Goal: Check status: Check status

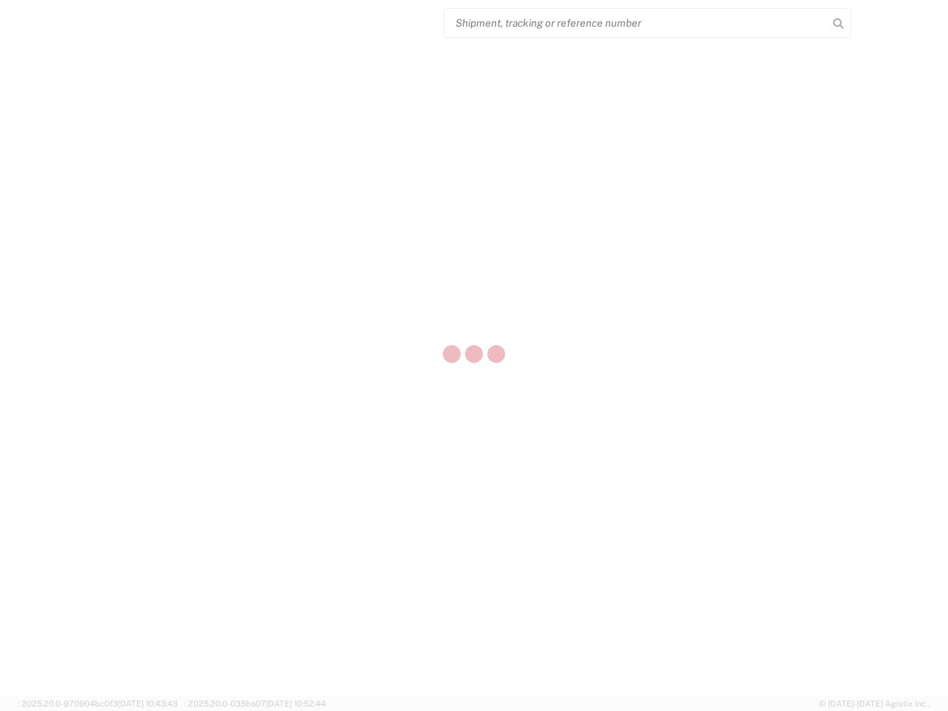
select select "US"
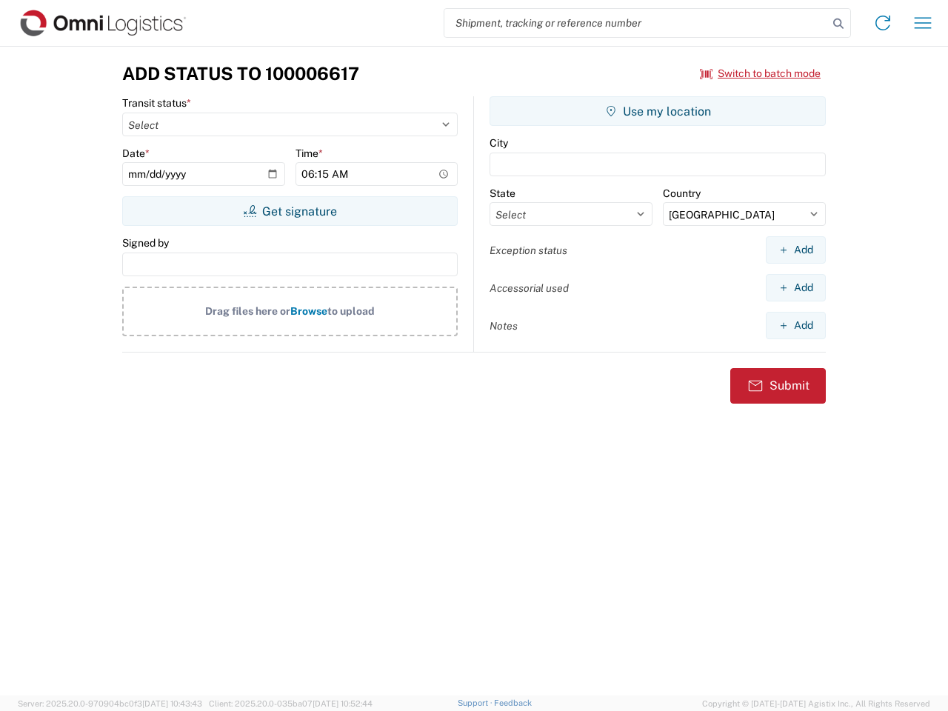
click at [636, 23] on input "search" at bounding box center [637, 23] width 384 height 28
click at [839, 24] on icon at bounding box center [838, 23] width 21 height 21
click at [883, 23] on icon at bounding box center [883, 23] width 24 height 24
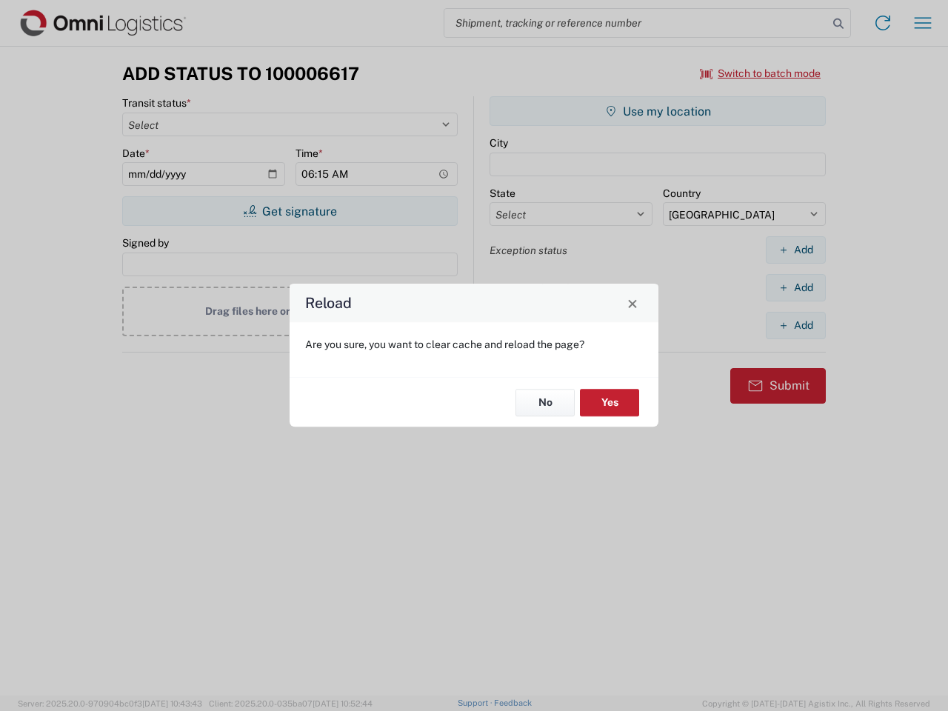
click at [761, 73] on div "Reload Are you sure, you want to clear cache and reload the page? No Yes" at bounding box center [474, 355] width 948 height 711
click at [290, 211] on div "Reload Are you sure, you want to clear cache and reload the page? No Yes" at bounding box center [474, 355] width 948 height 711
click at [658, 111] on div "Reload Are you sure, you want to clear cache and reload the page? No Yes" at bounding box center [474, 355] width 948 height 711
click at [796, 250] on div "Reload Are you sure, you want to clear cache and reload the page? No Yes" at bounding box center [474, 355] width 948 height 711
click at [796, 287] on div "Reload Are you sure, you want to clear cache and reload the page? No Yes" at bounding box center [474, 355] width 948 height 711
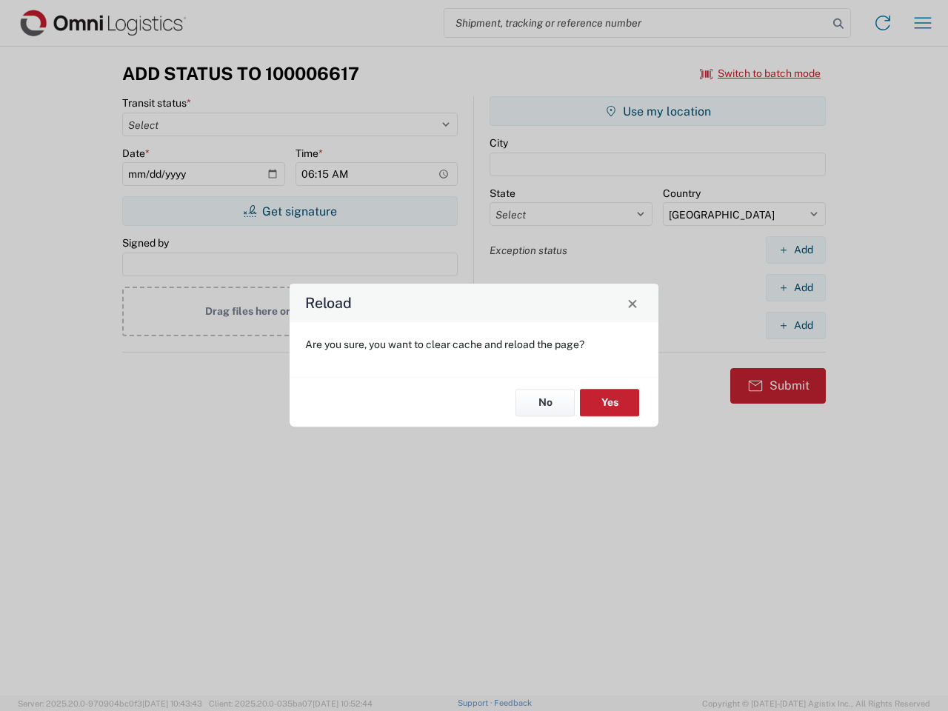
click at [796, 325] on div "Reload Are you sure, you want to clear cache and reload the page? No Yes" at bounding box center [474, 355] width 948 height 711
